Goal: Find specific page/section: Find specific page/section

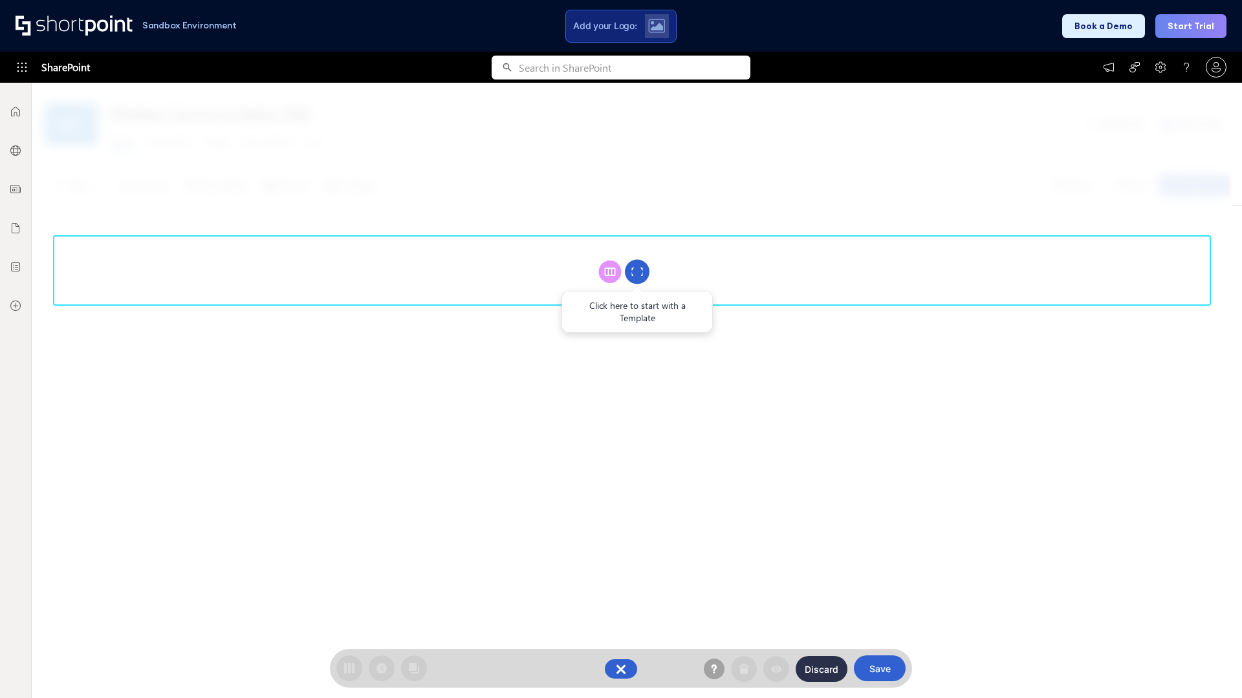
click at [637, 272] on circle at bounding box center [637, 272] width 25 height 25
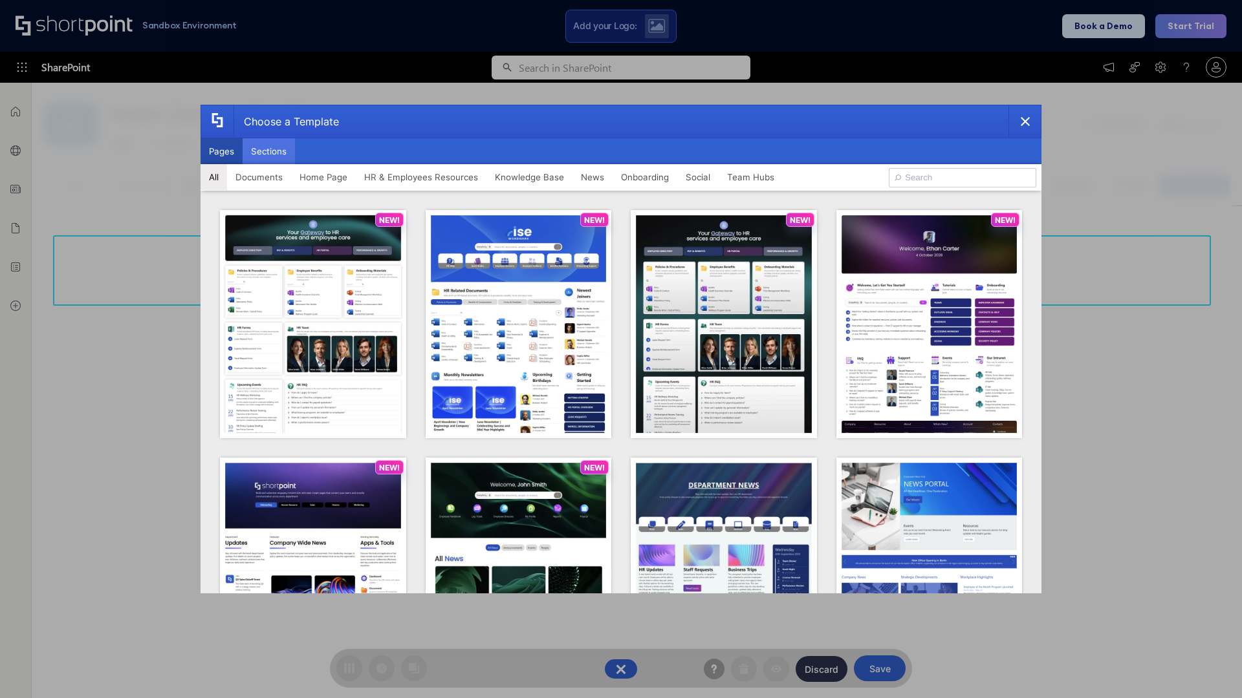
click at [268, 151] on button "Sections" at bounding box center [269, 151] width 52 height 26
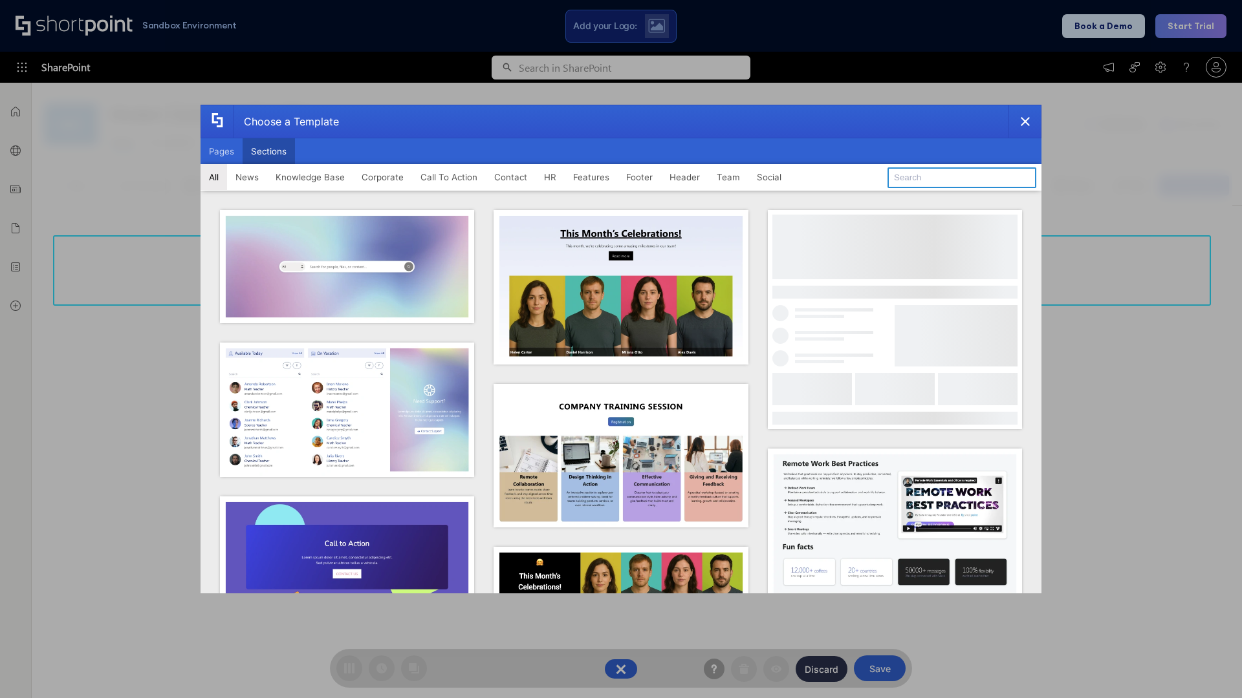
type input "Header 3"
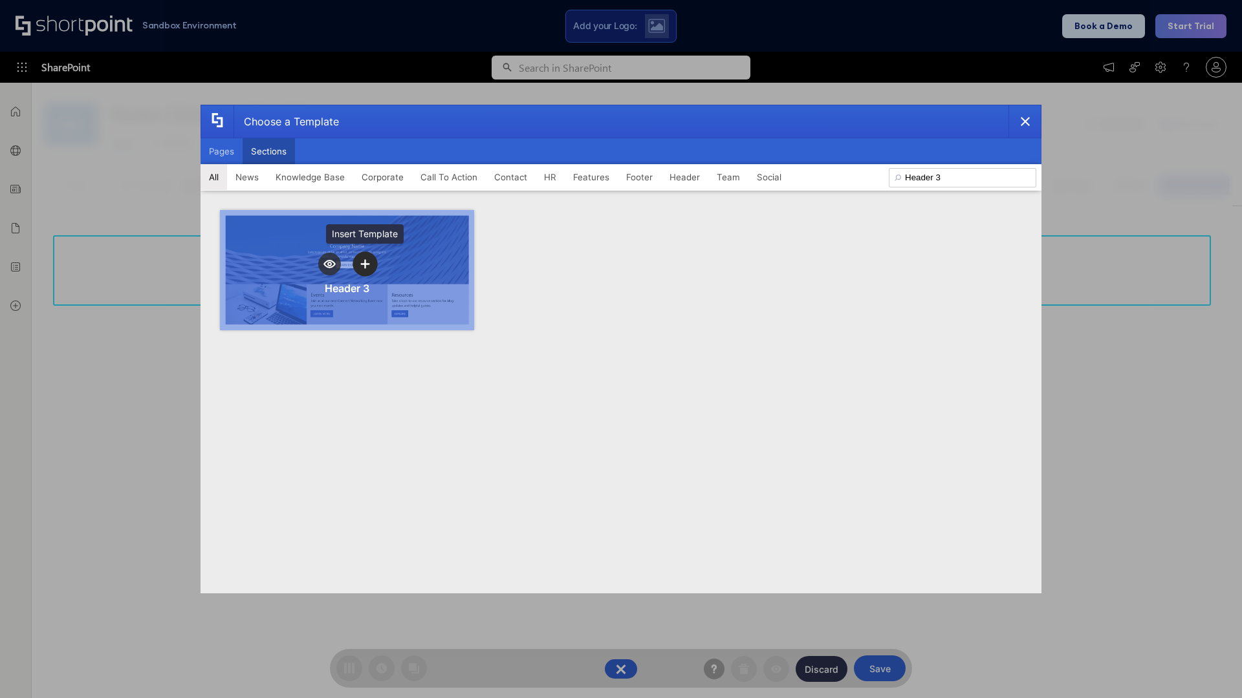
click at [365, 264] on icon "template selector" at bounding box center [364, 263] width 9 height 9
